Goal: Task Accomplishment & Management: Manage account settings

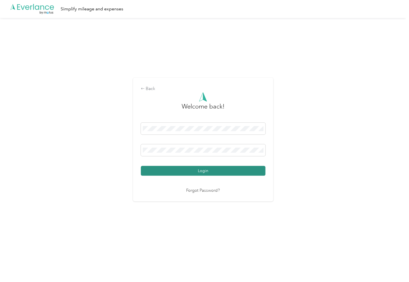
click at [198, 169] on button "Login" at bounding box center [203, 171] width 125 height 10
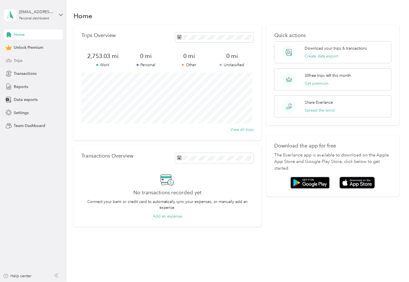
click at [20, 58] on span "Trips" at bounding box center [18, 61] width 9 height 6
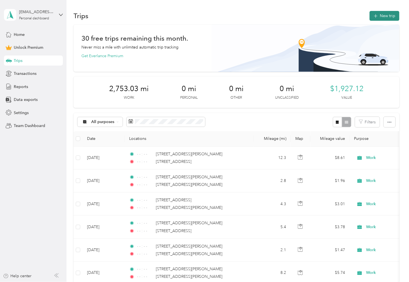
click at [390, 13] on button "New trip" at bounding box center [385, 16] width 30 height 10
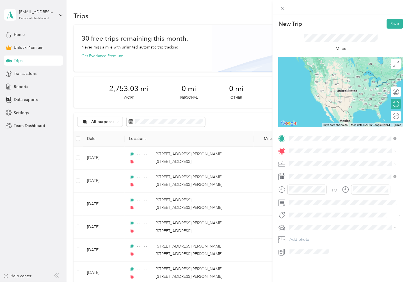
click at [329, 161] on span "[STREET_ADDRESS][PERSON_NAME][US_STATE]" at bounding box center [343, 158] width 87 height 5
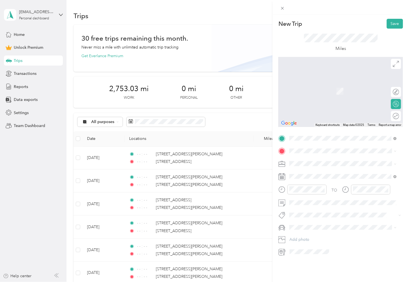
click at [321, 173] on span "[STREET_ADDRESS][US_STATE]" at bounding box center [328, 170] width 56 height 5
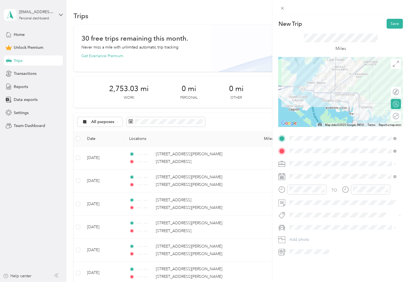
click at [297, 173] on span "Work" at bounding box center [297, 173] width 10 height 5
click at [322, 189] on icon "close-circle" at bounding box center [323, 190] width 4 height 4
click at [387, 189] on icon "close-circle" at bounding box center [387, 190] width 4 height 4
click at [392, 24] on button "Save" at bounding box center [395, 24] width 16 height 10
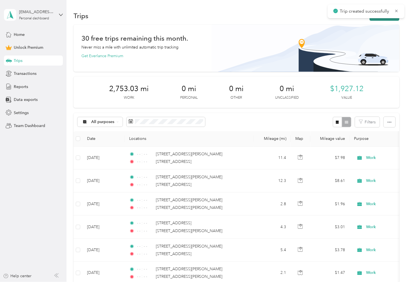
click at [379, 20] on button "New trip" at bounding box center [385, 16] width 30 height 10
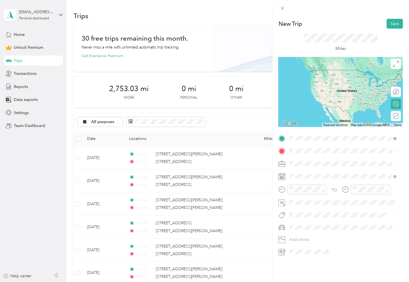
click at [312, 160] on span "[STREET_ADDRESS][US_STATE]" at bounding box center [328, 158] width 56 height 5
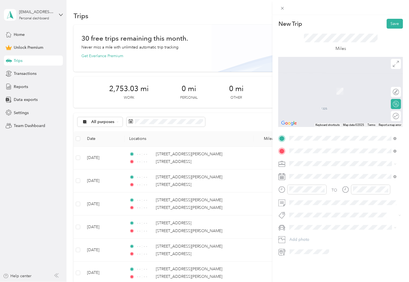
click at [319, 173] on span "[STREET_ADDRESS][PERSON_NAME][PERSON_NAME][US_STATE]" at bounding box center [347, 174] width 95 height 10
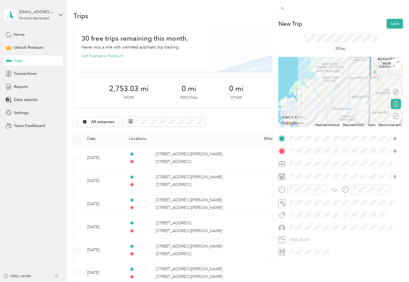
click at [298, 172] on span "Work" at bounding box center [297, 172] width 10 height 5
click at [322, 189] on icon "close-circle" at bounding box center [323, 190] width 4 height 4
click at [386, 189] on icon "close-circle" at bounding box center [387, 190] width 4 height 4
click at [392, 21] on button "Save" at bounding box center [395, 24] width 16 height 10
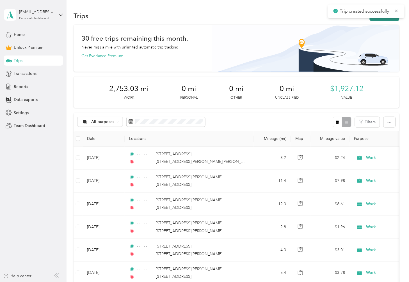
click at [382, 19] on button "New trip" at bounding box center [385, 16] width 30 height 10
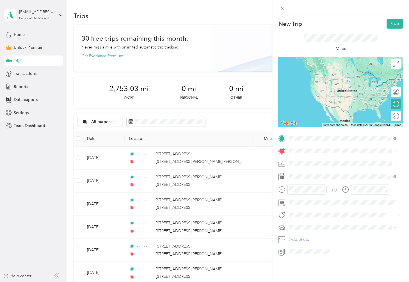
click at [320, 164] on span "[STREET_ADDRESS][PERSON_NAME][PERSON_NAME][US_STATE]" at bounding box center [347, 161] width 95 height 10
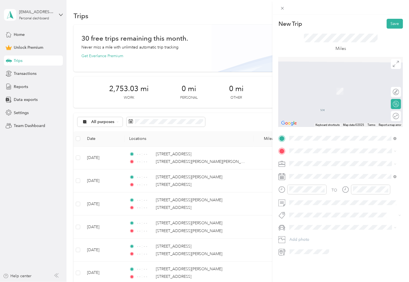
click at [319, 173] on span "[STREET_ADDRESS][US_STATE][US_STATE]" at bounding box center [338, 170] width 77 height 5
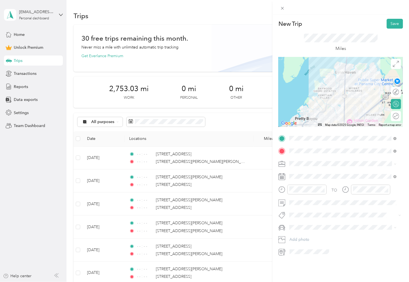
click at [294, 173] on span "Work" at bounding box center [297, 171] width 10 height 5
click at [324, 189] on icon "close-circle" at bounding box center [323, 190] width 4 height 4
click at [386, 189] on icon "close-circle" at bounding box center [387, 190] width 4 height 4
click at [390, 21] on button "Save" at bounding box center [395, 24] width 16 height 10
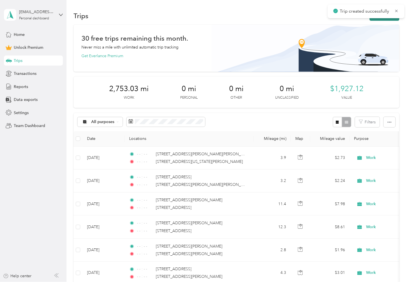
click at [378, 18] on button "New trip" at bounding box center [385, 16] width 30 height 10
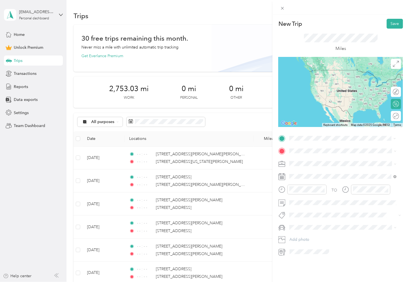
click at [321, 161] on span "[STREET_ADDRESS][US_STATE][US_STATE]" at bounding box center [338, 158] width 77 height 5
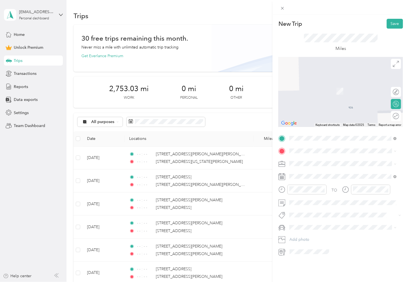
click at [316, 172] on span "[STREET_ADDRESS][US_STATE][US_STATE]" at bounding box center [338, 169] width 77 height 5
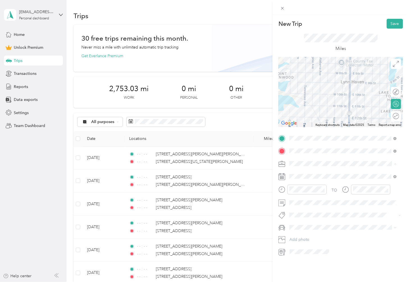
click at [299, 173] on div "Work" at bounding box center [343, 174] width 103 height 6
click at [324, 189] on icon "close-circle" at bounding box center [323, 190] width 4 height 4
click at [386, 189] on icon "close-circle" at bounding box center [387, 190] width 4 height 4
click at [392, 20] on button "Save" at bounding box center [395, 24] width 16 height 10
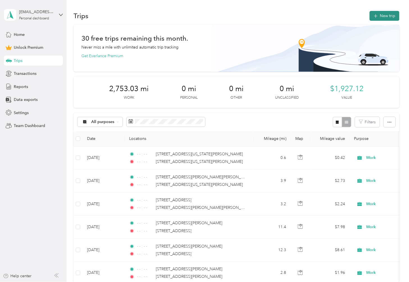
click at [387, 13] on button "New trip" at bounding box center [385, 16] width 30 height 10
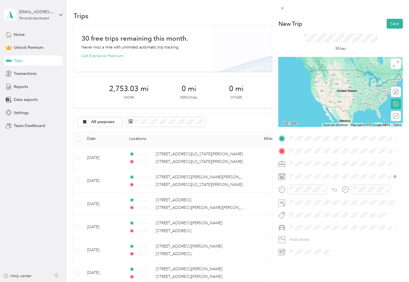
click at [318, 160] on span "[STREET_ADDRESS][US_STATE][US_STATE]" at bounding box center [338, 158] width 77 height 5
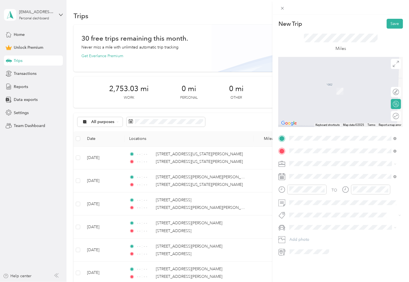
click at [310, 174] on span "[STREET_ADDRESS][US_STATE]" at bounding box center [328, 171] width 56 height 5
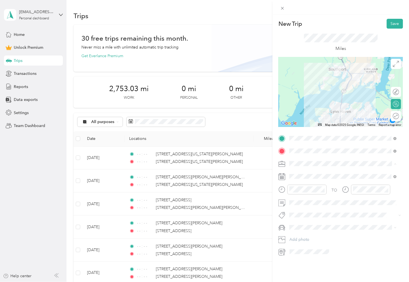
click at [298, 171] on span "Work" at bounding box center [297, 173] width 10 height 5
click at [322, 189] on icon "close-circle" at bounding box center [323, 190] width 4 height 4
click at [385, 189] on icon "close-circle" at bounding box center [387, 190] width 4 height 4
click at [395, 26] on button "Save" at bounding box center [395, 24] width 16 height 10
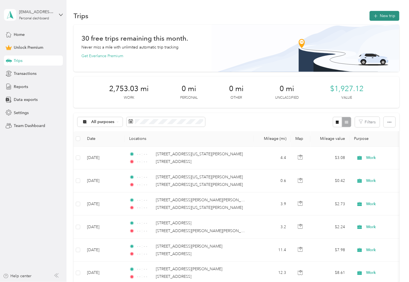
click at [380, 18] on button "New trip" at bounding box center [385, 16] width 30 height 10
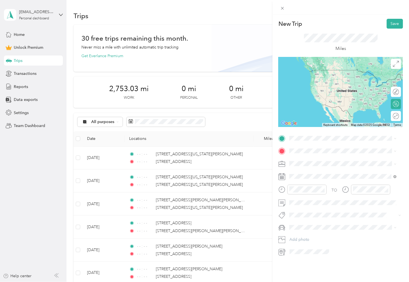
drag, startPoint x: 318, startPoint y: 163, endPoint x: 312, endPoint y: 167, distance: 7.0
click at [318, 162] on div "[STREET_ADDRESS][US_STATE]" at bounding box center [343, 158] width 103 height 8
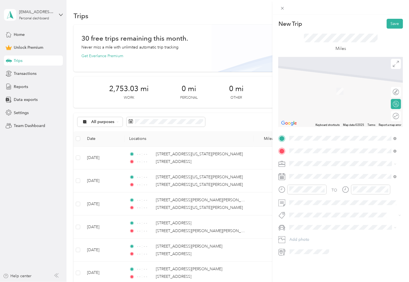
click at [317, 171] on span "[STREET_ADDRESS][US_STATE]" at bounding box center [328, 171] width 56 height 5
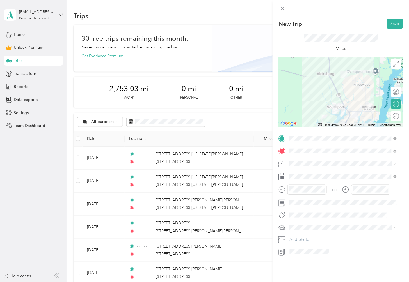
click at [296, 174] on div "Work" at bounding box center [343, 174] width 103 height 6
click at [324, 190] on icon "close-circle" at bounding box center [323, 190] width 4 height 4
click at [386, 189] on icon "close-circle" at bounding box center [387, 190] width 4 height 4
click at [388, 23] on button "Save" at bounding box center [395, 24] width 16 height 10
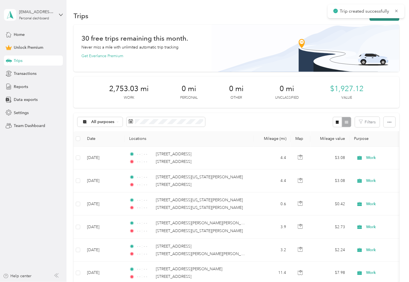
click at [377, 19] on button "New trip" at bounding box center [385, 16] width 30 height 10
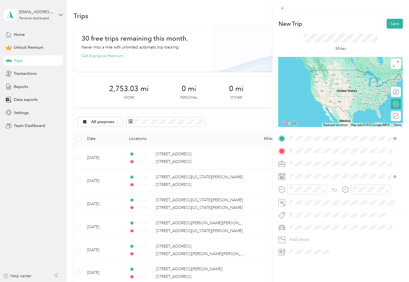
click at [322, 160] on span "[STREET_ADDRESS][US_STATE]" at bounding box center [328, 158] width 56 height 5
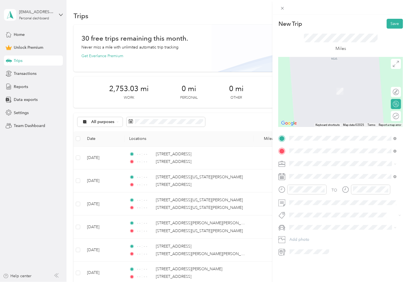
click at [324, 173] on span "[STREET_ADDRESS][US_STATE]" at bounding box center [328, 171] width 56 height 5
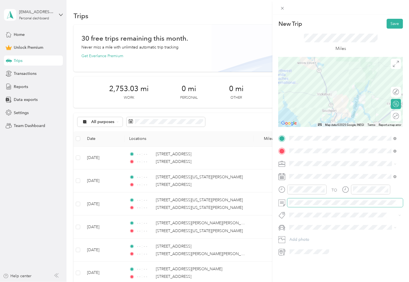
click at [296, 206] on span at bounding box center [345, 203] width 116 height 9
drag, startPoint x: 298, startPoint y: 172, endPoint x: 301, endPoint y: 181, distance: 9.5
click at [298, 172] on span "Work" at bounding box center [297, 173] width 10 height 5
click at [393, 22] on button "Save" at bounding box center [395, 24] width 16 height 10
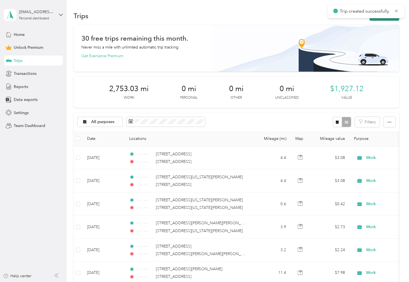
click at [383, 19] on button "New trip" at bounding box center [385, 16] width 30 height 10
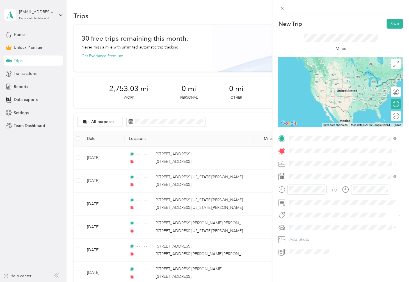
click at [312, 161] on span "[STREET_ADDRESS][US_STATE]" at bounding box center [328, 158] width 56 height 5
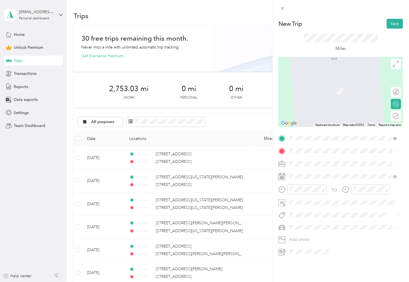
click at [317, 171] on span "[STREET_ADDRESS][US_STATE]" at bounding box center [328, 170] width 56 height 5
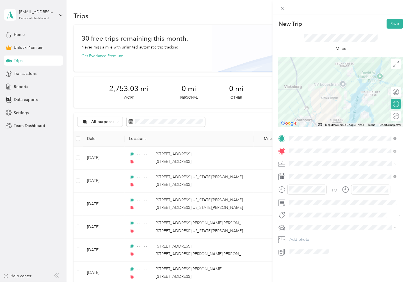
click at [298, 172] on span "Work" at bounding box center [297, 173] width 10 height 5
click at [323, 189] on icon "close-circle" at bounding box center [323, 190] width 4 height 4
click at [388, 189] on icon "close-circle" at bounding box center [387, 190] width 4 height 4
click at [394, 22] on button "Save" at bounding box center [395, 24] width 16 height 10
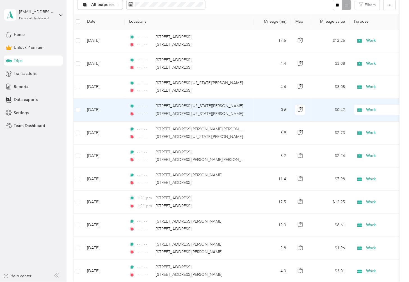
scroll to position [125, 0]
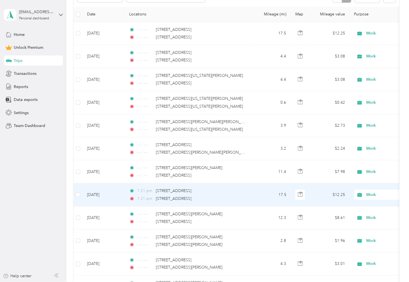
click at [226, 193] on div "1:21 pm [STREET_ADDRESS]" at bounding box center [188, 191] width 118 height 6
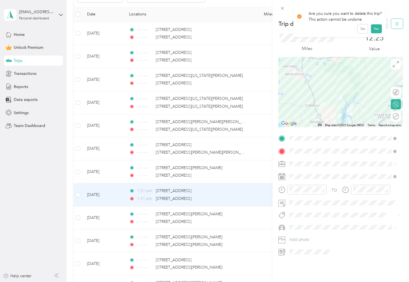
click at [394, 21] on button "button" at bounding box center [397, 24] width 12 height 10
click at [376, 32] on button "Yes" at bounding box center [376, 30] width 11 height 9
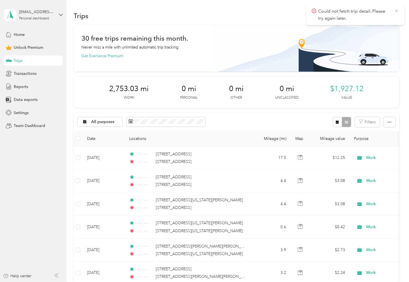
click at [397, 9] on icon at bounding box center [396, 10] width 4 height 5
click at [387, 15] on button "New trip" at bounding box center [385, 16] width 30 height 10
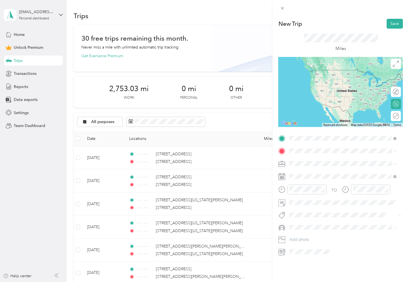
click at [320, 158] on span "[STREET_ADDRESS][US_STATE]" at bounding box center [328, 158] width 56 height 5
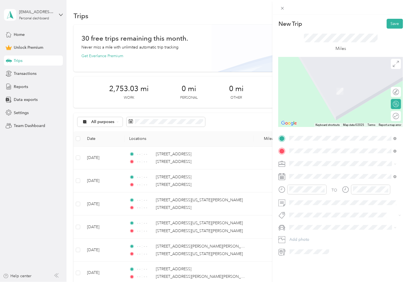
click at [318, 174] on span "[STREET_ADDRESS][US_STATE]" at bounding box center [328, 171] width 56 height 5
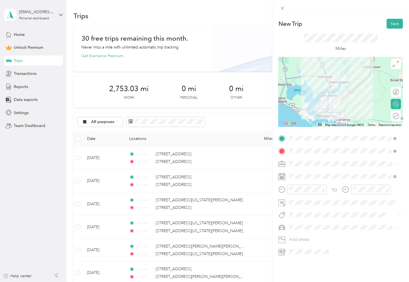
click at [299, 173] on div "Work" at bounding box center [343, 174] width 103 height 6
click at [322, 189] on icon "close-circle" at bounding box center [323, 190] width 4 height 4
click at [386, 188] on icon "close-circle" at bounding box center [387, 190] width 4 height 4
click at [390, 24] on button "Save" at bounding box center [395, 24] width 16 height 10
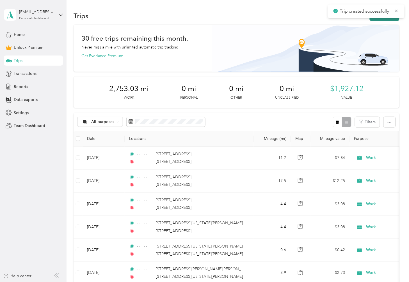
click at [382, 20] on button "New trip" at bounding box center [385, 16] width 30 height 10
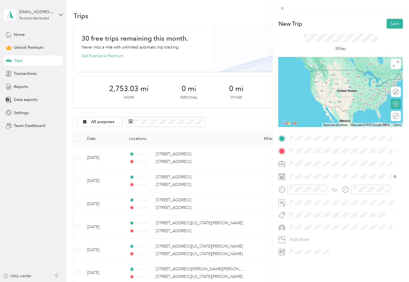
click at [315, 161] on span "[STREET_ADDRESS][US_STATE]" at bounding box center [328, 158] width 56 height 5
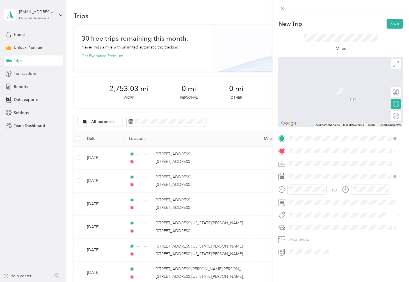
click at [318, 172] on span "[STREET_ADDRESS][US_STATE]" at bounding box center [328, 171] width 56 height 5
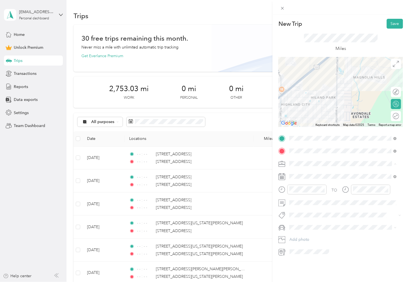
click at [299, 173] on span "Work" at bounding box center [297, 173] width 10 height 5
click at [323, 188] on icon "close-circle" at bounding box center [323, 190] width 4 height 4
click at [385, 188] on icon "close-circle" at bounding box center [387, 190] width 4 height 4
click at [391, 23] on button "Save" at bounding box center [395, 24] width 16 height 10
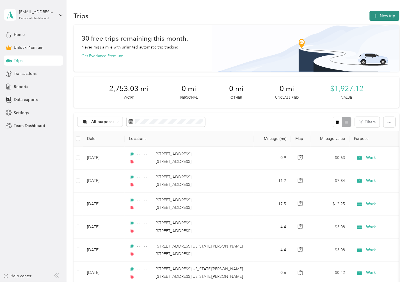
click at [385, 15] on button "New trip" at bounding box center [385, 16] width 30 height 10
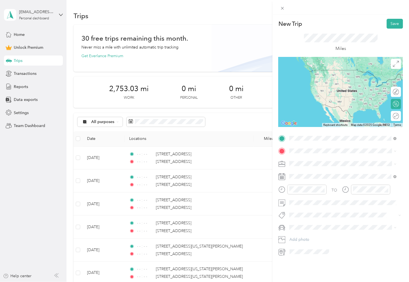
click at [313, 160] on span "[STREET_ADDRESS][US_STATE]" at bounding box center [328, 158] width 56 height 5
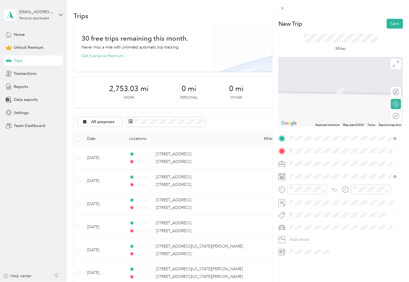
click at [317, 171] on span "[STREET_ADDRESS][PERSON_NAME][US_STATE]" at bounding box center [343, 168] width 87 height 5
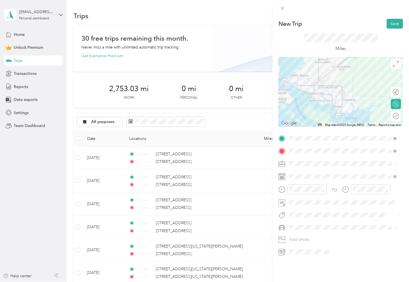
click at [297, 171] on div "Work" at bounding box center [343, 174] width 103 height 6
click at [322, 190] on icon "close-circle" at bounding box center [323, 190] width 4 height 4
click at [386, 188] on icon "close-circle" at bounding box center [387, 190] width 4 height 4
click at [390, 22] on button "Save" at bounding box center [395, 24] width 16 height 10
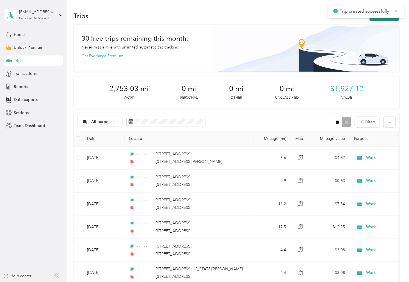
click at [383, 19] on button "New trip" at bounding box center [385, 16] width 30 height 10
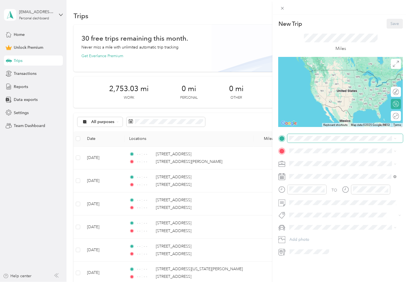
click at [296, 138] on span at bounding box center [345, 138] width 116 height 9
click at [316, 159] on span "[STREET_ADDRESS][PERSON_NAME][US_STATE]" at bounding box center [343, 158] width 87 height 5
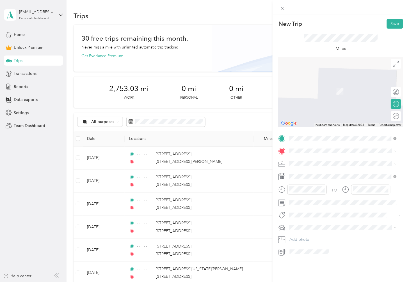
click at [333, 171] on span "[STREET_ADDRESS][PERSON_NAME][US_STATE]" at bounding box center [343, 168] width 87 height 5
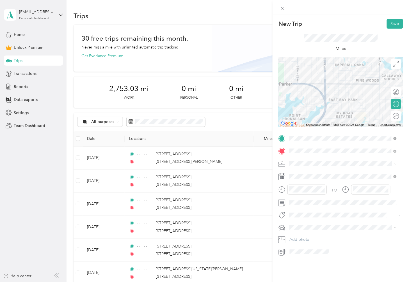
click at [298, 173] on span "Work" at bounding box center [297, 172] width 10 height 5
click at [322, 188] on icon "close-circle" at bounding box center [323, 190] width 4 height 4
drag, startPoint x: 386, startPoint y: 188, endPoint x: 378, endPoint y: 186, distance: 8.0
click at [381, 186] on div at bounding box center [370, 190] width 39 height 10
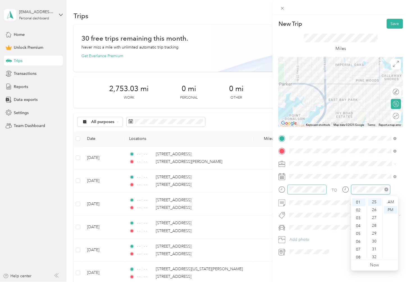
click at [386, 188] on icon "close-circle" at bounding box center [387, 190] width 4 height 4
click at [394, 22] on button "Save" at bounding box center [395, 24] width 16 height 10
